Goal: Find specific page/section

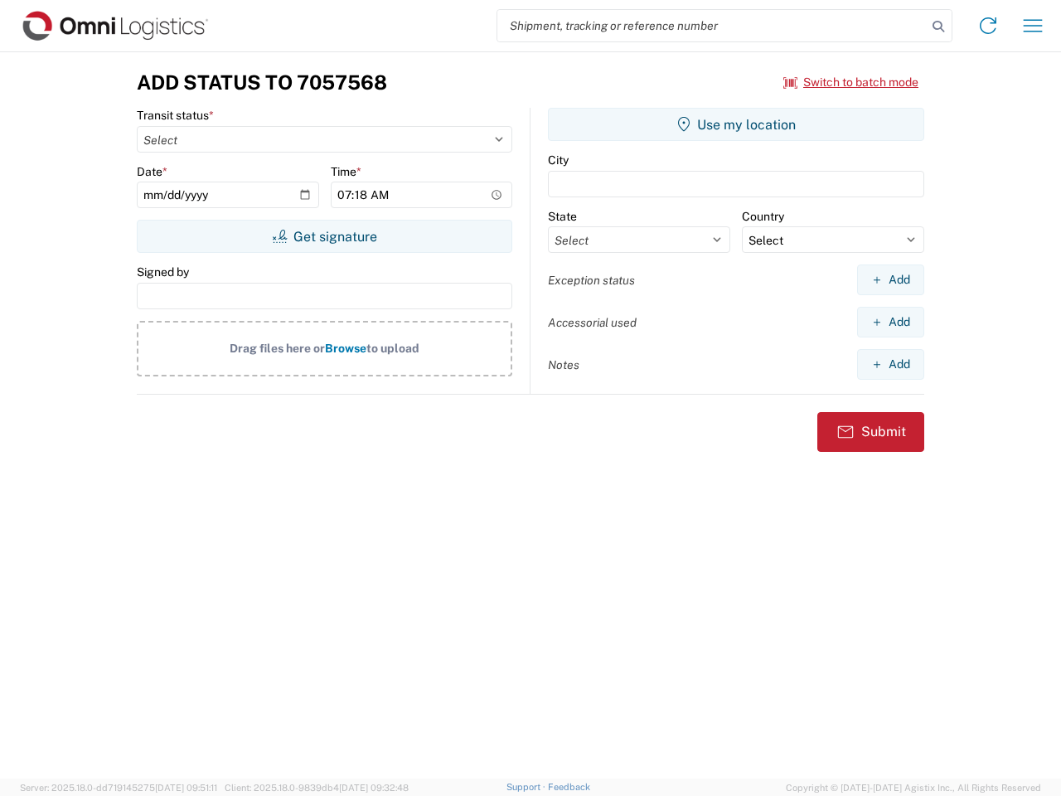
click at [712, 26] on input "search" at bounding box center [711, 25] width 429 height 31
click at [938, 27] on icon at bounding box center [938, 26] width 23 height 23
click at [988, 26] on icon at bounding box center [988, 25] width 27 height 27
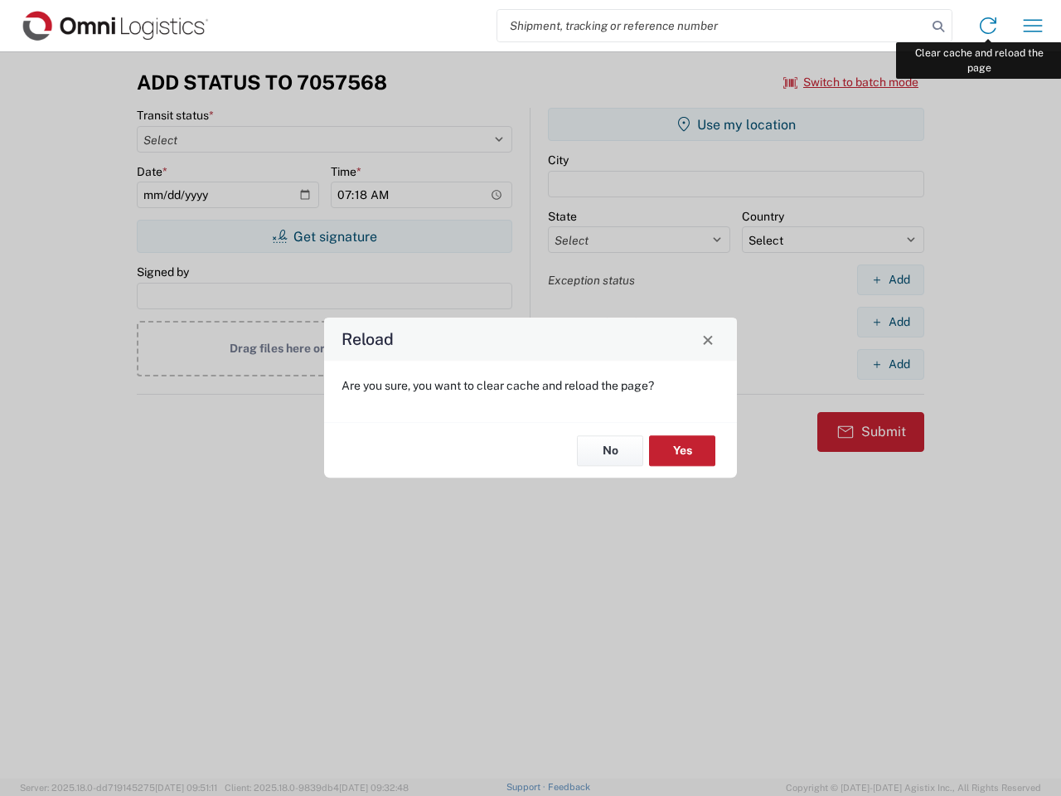
click at [1033, 26] on div "Reload Are you sure, you want to clear cache and reload the page? No Yes" at bounding box center [530, 398] width 1061 height 796
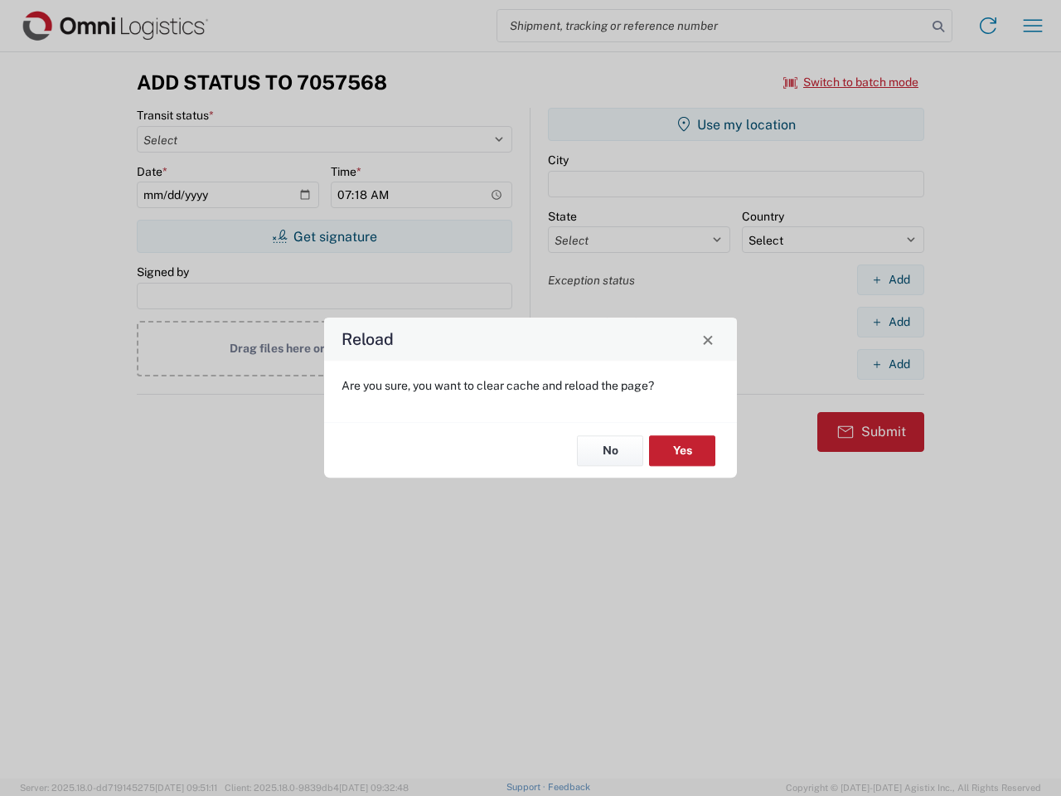
click at [851, 82] on div "Reload Are you sure, you want to clear cache and reload the page? No Yes" at bounding box center [530, 398] width 1061 height 796
click at [324, 236] on div "Reload Are you sure, you want to clear cache and reload the page? No Yes" at bounding box center [530, 398] width 1061 height 796
click at [736, 124] on div "Reload Are you sure, you want to clear cache and reload the page? No Yes" at bounding box center [530, 398] width 1061 height 796
click at [890, 279] on div "Reload Are you sure, you want to clear cache and reload the page? No Yes" at bounding box center [530, 398] width 1061 height 796
click at [890, 322] on div "Reload Are you sure, you want to clear cache and reload the page? No Yes" at bounding box center [530, 398] width 1061 height 796
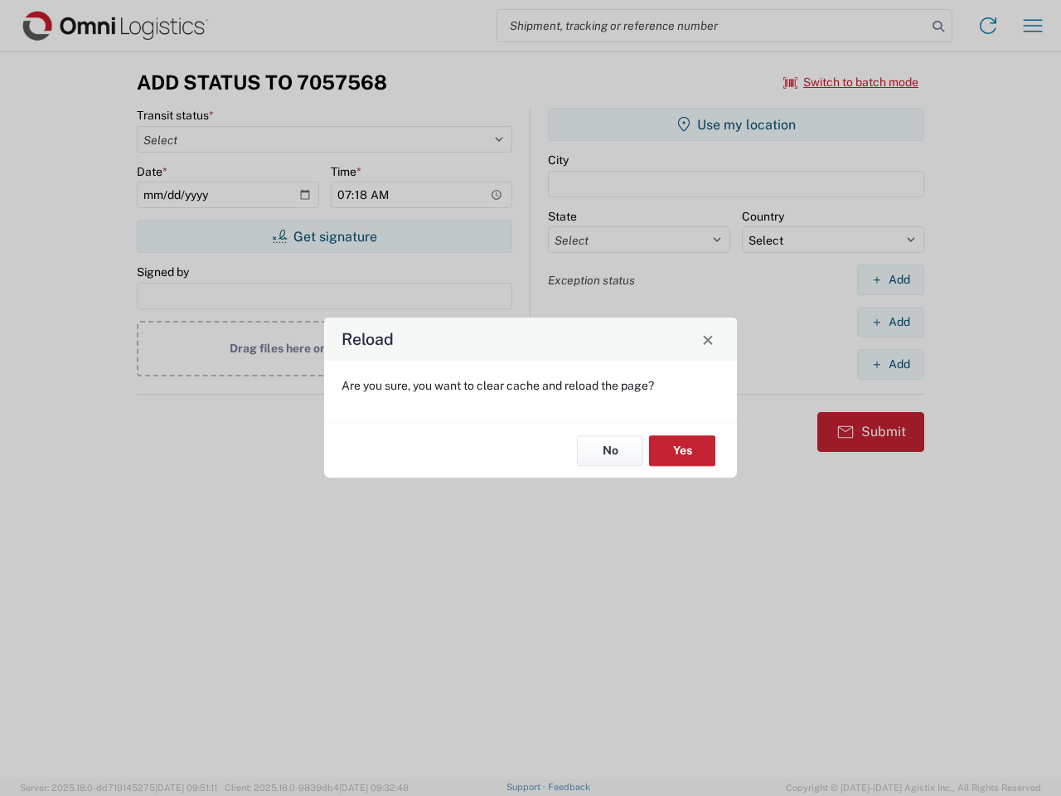
click at [890, 364] on div "Reload Are you sure, you want to clear cache and reload the page? No Yes" at bounding box center [530, 398] width 1061 height 796
